Goal: Entertainment & Leisure: Consume media (video, audio)

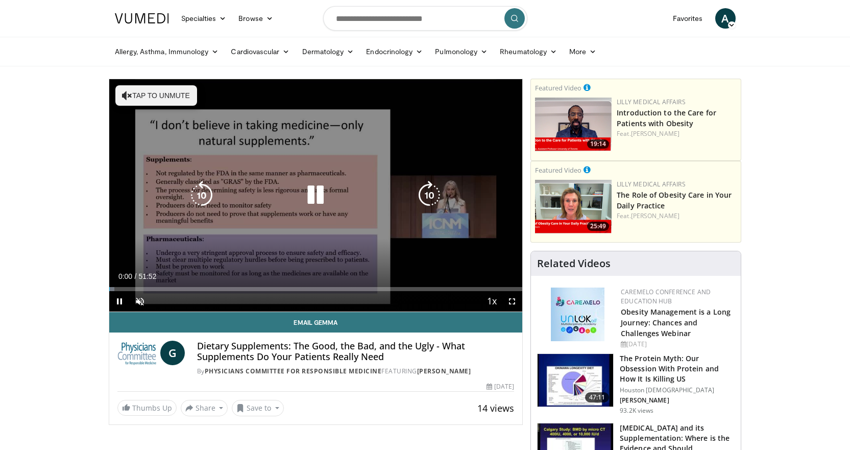
click at [111, 90] on div "10 seconds Tap to unmute" at bounding box center [315, 195] width 413 height 232
click at [124, 93] on icon "Video Player" at bounding box center [127, 95] width 10 height 10
click at [325, 195] on icon "Video Player" at bounding box center [315, 195] width 29 height 29
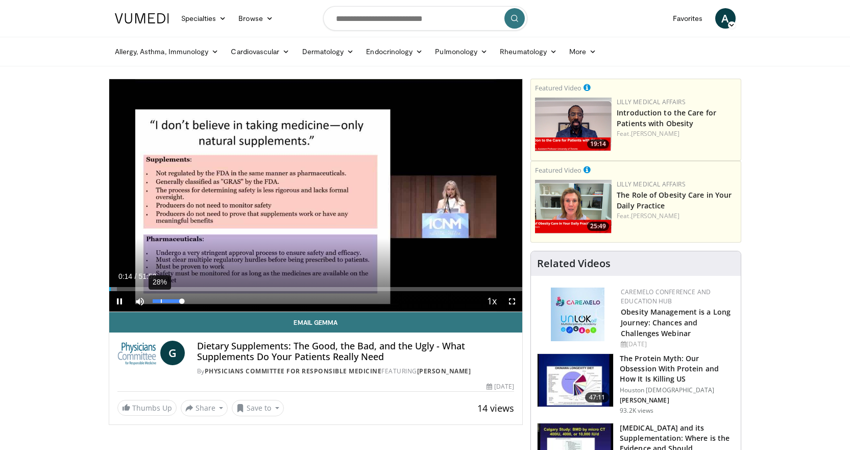
click at [163, 301] on div "Volume Level" at bounding box center [167, 301] width 29 height 4
click at [165, 301] on div "39%" at bounding box center [164, 301] width 1 height 4
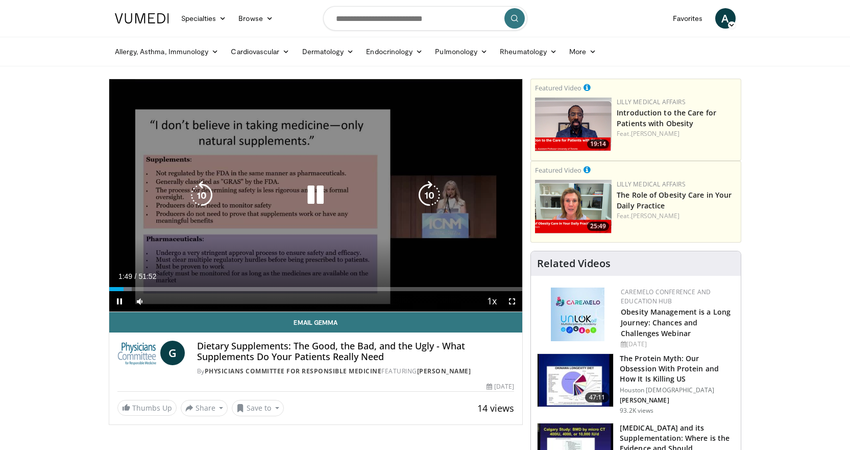
click at [317, 189] on icon "Video Player" at bounding box center [315, 195] width 29 height 29
